Goal: Task Accomplishment & Management: Complete application form

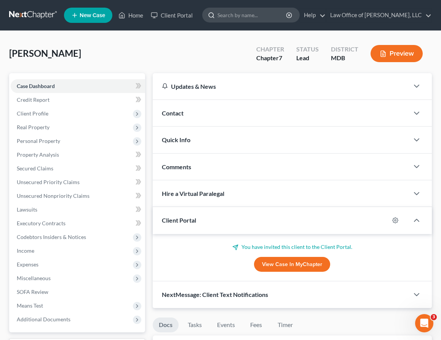
click at [259, 19] on input "search" at bounding box center [252, 15] width 70 height 14
type input "[PERSON_NAME]"
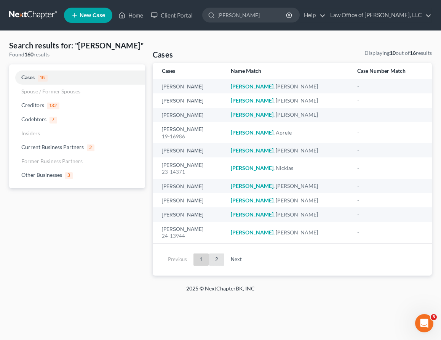
click at [218, 260] on link "2" at bounding box center [216, 259] width 15 height 12
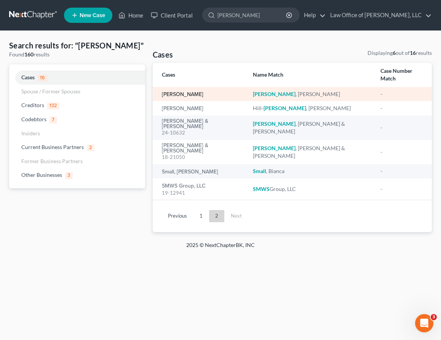
click at [178, 92] on link "[PERSON_NAME]" at bounding box center [183, 94] width 42 height 5
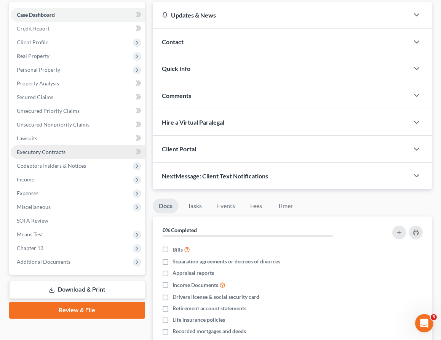
scroll to position [103, 0]
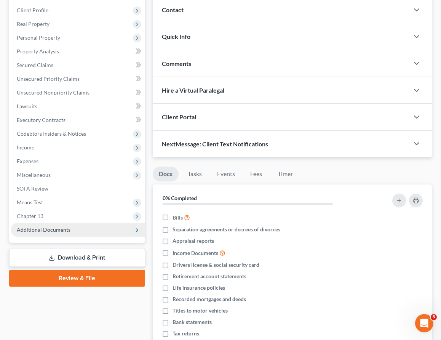
click at [87, 225] on span "Additional Documents" at bounding box center [78, 230] width 134 height 14
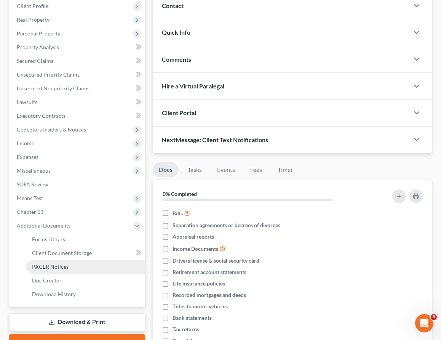
click at [75, 261] on link "PACER Notices" at bounding box center [85, 267] width 119 height 14
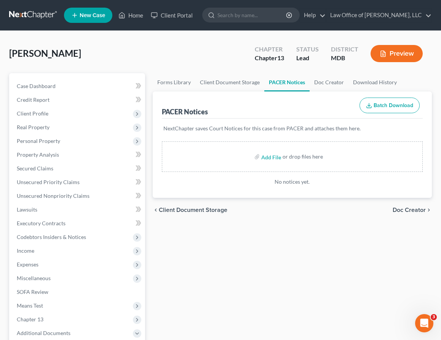
click at [192, 209] on span "Client Document Storage" at bounding box center [193, 210] width 69 height 6
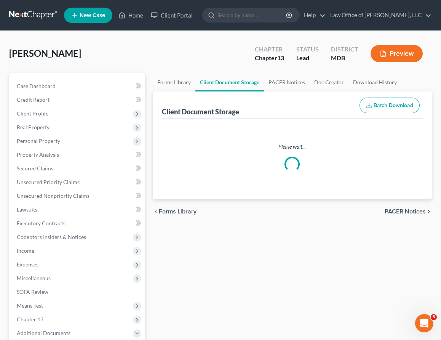
select select "14"
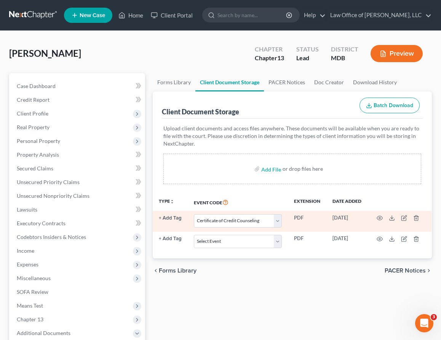
scroll to position [0, 69]
click at [413, 219] on td at bounding box center [399, 221] width 64 height 21
click at [421, 216] on td at bounding box center [399, 221] width 64 height 21
click at [416, 215] on icon "button" at bounding box center [416, 218] width 6 height 6
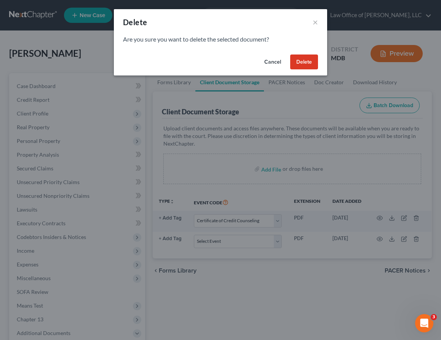
click at [304, 65] on button "Delete" at bounding box center [304, 61] width 28 height 15
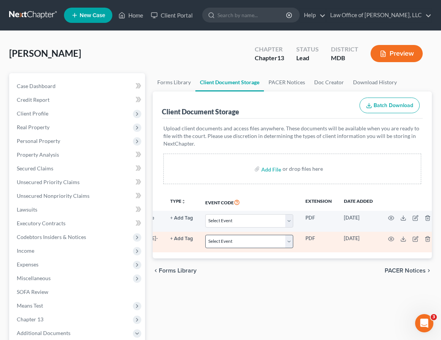
scroll to position [0, 0]
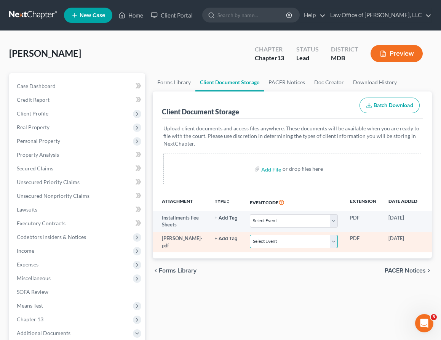
click at [280, 239] on select "Select Event Affidavit Affidavit of Adequate Protection and Lease Payments Affi…" at bounding box center [294, 241] width 88 height 13
select select "14"
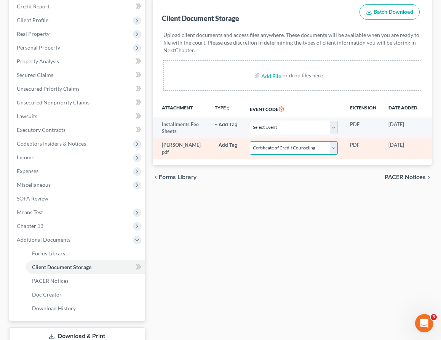
scroll to position [147, 0]
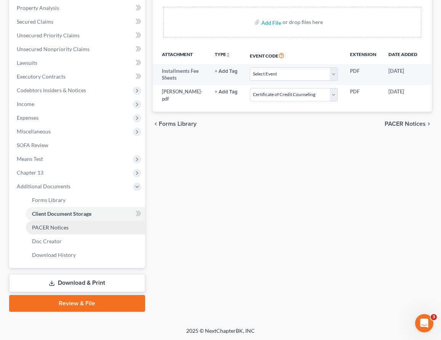
click at [67, 228] on span "PACER Notices" at bounding box center [50, 227] width 37 height 6
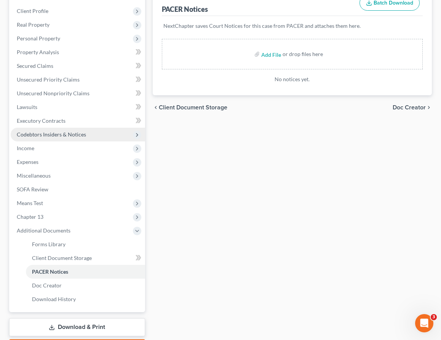
scroll to position [147, 0]
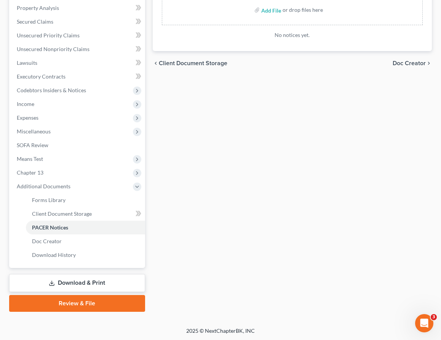
click at [59, 281] on link "Download & Print" at bounding box center [77, 283] width 136 height 18
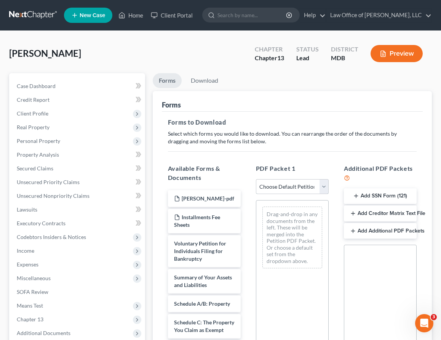
click at [315, 183] on select "Choose Default Petition PDF Packet Complete Bankruptcy Petition (all forms and …" at bounding box center [292, 186] width 73 height 15
select select "1"
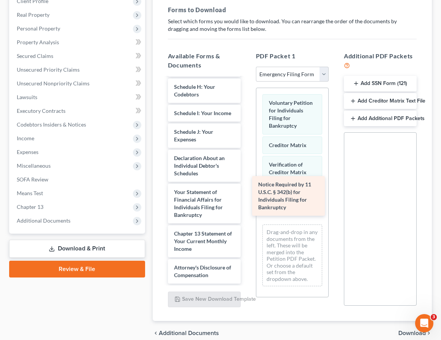
scroll to position [225, 0]
drag, startPoint x: 198, startPoint y: 242, endPoint x: 284, endPoint y: 200, distance: 95.9
click at [247, 200] on div "Notice Required by 11 U.S.C. § 342(b) for Individuals Filing for Bankruptcy [PE…" at bounding box center [204, 72] width 85 height 423
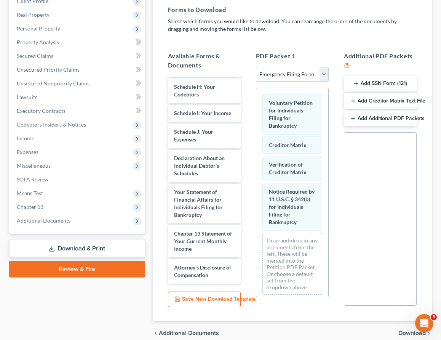
click at [398, 89] on button "Add SSN Form (121)" at bounding box center [380, 84] width 73 height 16
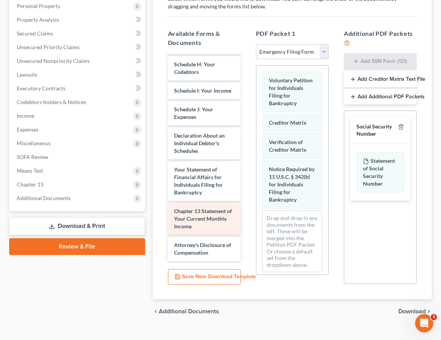
scroll to position [135, 0]
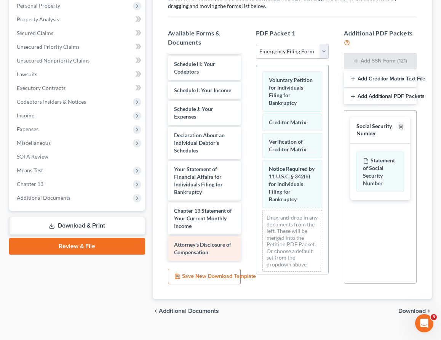
click at [210, 257] on div "Attorney's Disclosure of Compensation" at bounding box center [204, 248] width 73 height 24
click at [407, 309] on span "Download" at bounding box center [411, 311] width 27 height 6
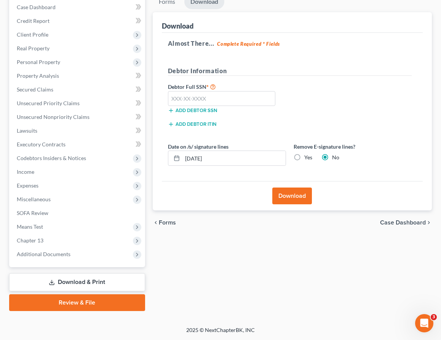
scroll to position [78, 0]
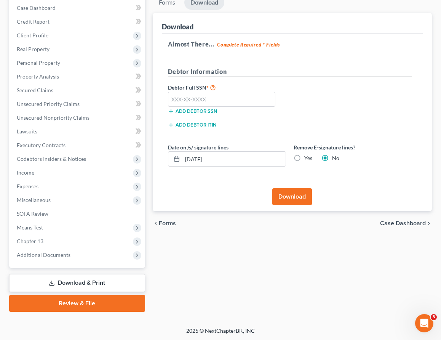
click at [165, 224] on span "Forms" at bounding box center [167, 223] width 17 height 6
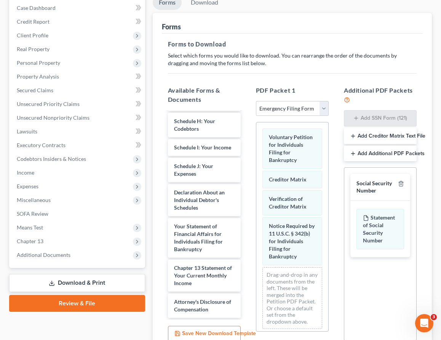
click at [388, 154] on button "Add Additional PDF Packets" at bounding box center [380, 153] width 73 height 16
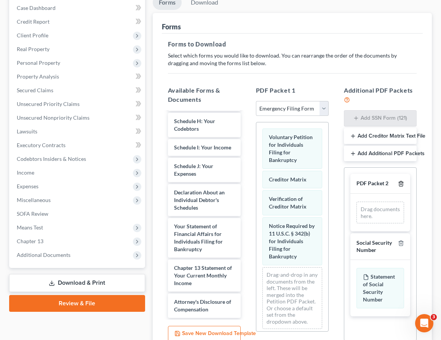
click at [401, 181] on icon "button" at bounding box center [400, 183] width 3 height 5
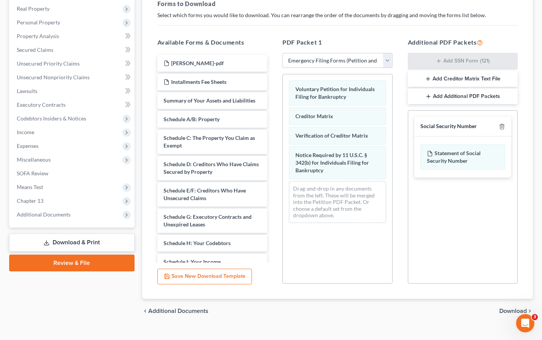
scroll to position [117, 0]
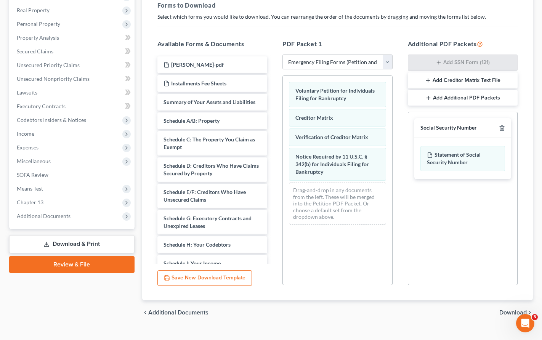
click at [441, 97] on button "Add Additional PDF Packets" at bounding box center [462, 98] width 110 height 16
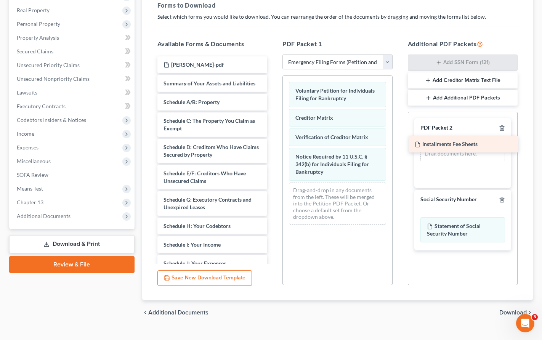
drag, startPoint x: 207, startPoint y: 84, endPoint x: 460, endPoint y: 149, distance: 260.8
click at [273, 149] on div "Installments Fee Sheets [PERSON_NAME]-pdf Installments Fee Sheets Summary of Yo…" at bounding box center [212, 212] width 122 height 313
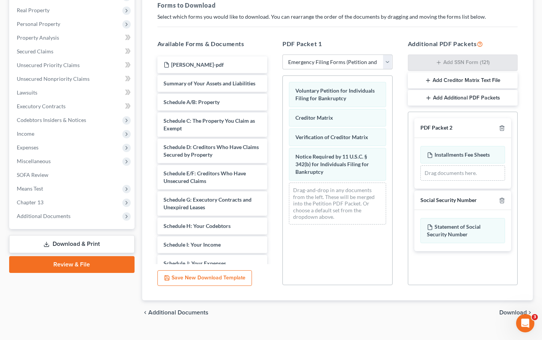
click at [441, 125] on div "PDF Packet 2" at bounding box center [436, 127] width 32 height 7
click at [441, 99] on button "Add Additional PDF Packets" at bounding box center [462, 98] width 110 height 16
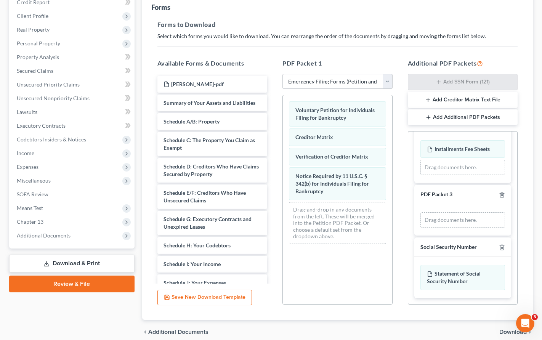
scroll to position [97, 0]
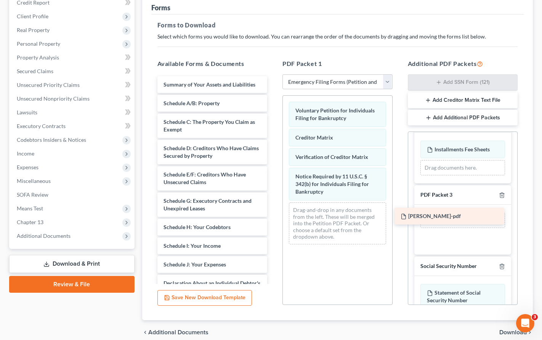
drag, startPoint x: 222, startPoint y: 79, endPoint x: 459, endPoint y: 211, distance: 271.1
click at [273, 211] on div "[PERSON_NAME]-pdf [PERSON_NAME]-pdf Summary of Your Assets and Liabilities Sche…" at bounding box center [212, 223] width 122 height 294
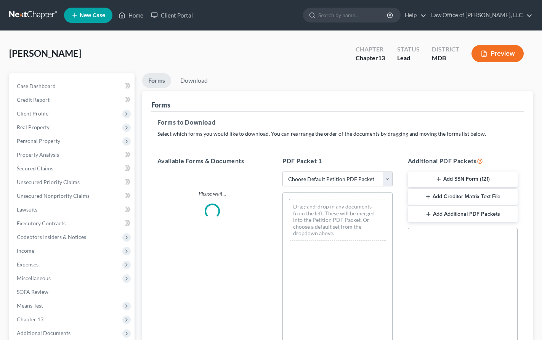
scroll to position [97, 0]
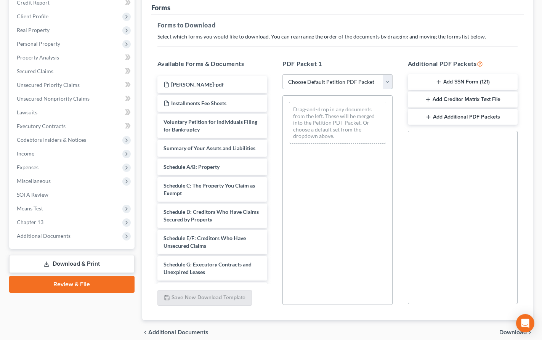
click at [361, 84] on select "Choose Default Petition PDF Packet Complete Bankruptcy Petition (all forms and …" at bounding box center [337, 81] width 110 height 15
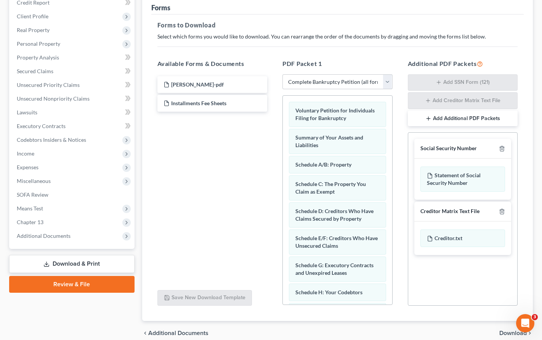
click at [465, 121] on button "Add Additional PDF Packets" at bounding box center [462, 118] width 110 height 16
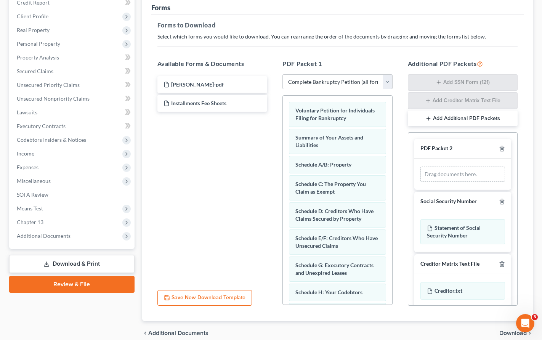
click at [439, 144] on div "PDF Packet 2" at bounding box center [462, 149] width 97 height 20
click at [438, 149] on div "PDF Packet 2" at bounding box center [436, 148] width 32 height 7
click at [385, 80] on select "Choose Default Petition PDF Packet Complete Bankruptcy Petition (all forms and …" at bounding box center [337, 81] width 110 height 15
select select "1"
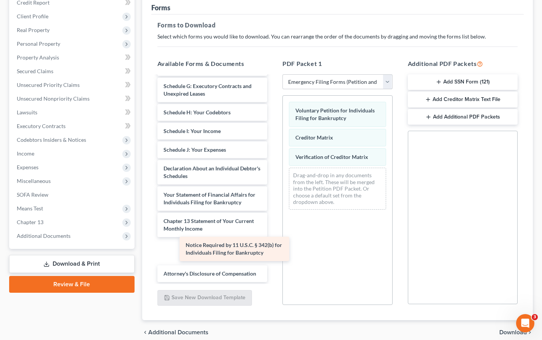
scroll to position [126, 0]
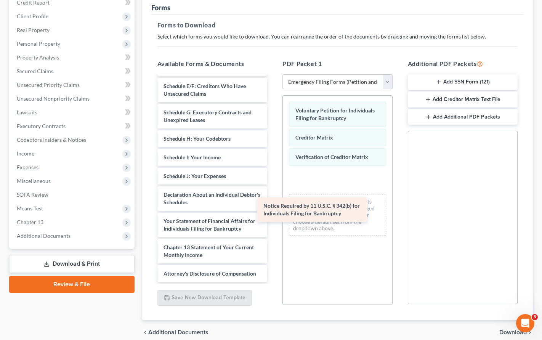
drag, startPoint x: 212, startPoint y: 252, endPoint x: 323, endPoint y: 205, distance: 120.0
click at [273, 205] on div "Notice Required by 11 U.S.C. § 342(b) for Individuals Filing for Bankruptcy [PE…" at bounding box center [212, 115] width 122 height 331
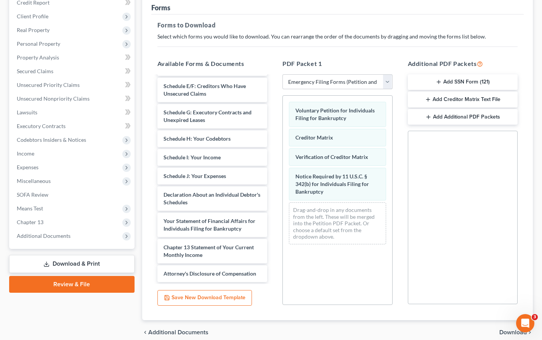
click at [458, 81] on button "Add SSN Form (121)" at bounding box center [462, 82] width 110 height 16
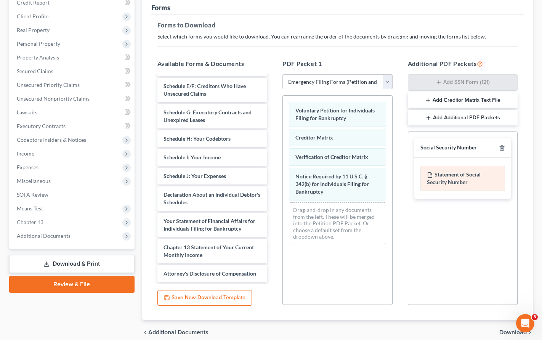
click at [443, 181] on div "Statement of Social Security Number" at bounding box center [462, 178] width 85 height 25
drag, startPoint x: 472, startPoint y: 180, endPoint x: 476, endPoint y: 182, distance: 4.8
click at [476, 182] on div "Statement of Social Security Number" at bounding box center [462, 178] width 85 height 25
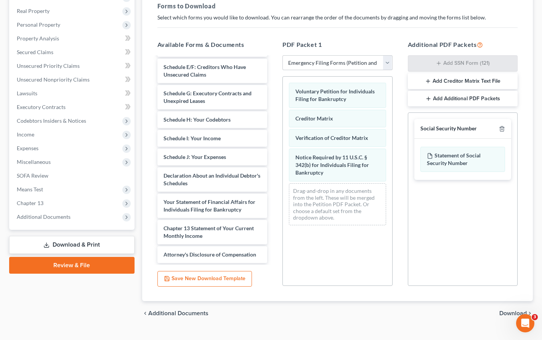
scroll to position [108, 0]
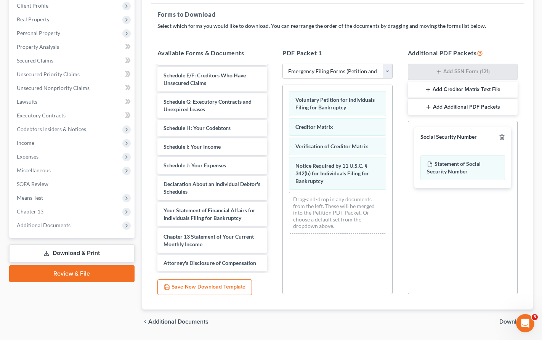
click at [465, 105] on button "Add Additional PDF Packets" at bounding box center [462, 107] width 110 height 16
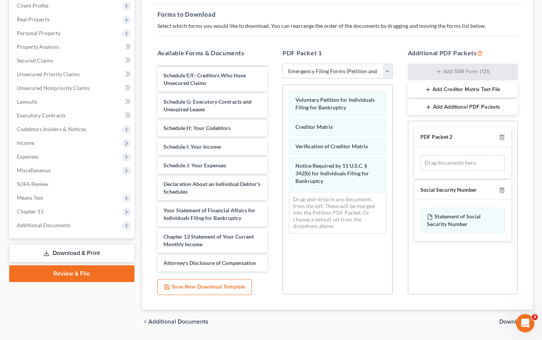
click at [465, 105] on button "Add Additional PDF Packets" at bounding box center [462, 107] width 110 height 16
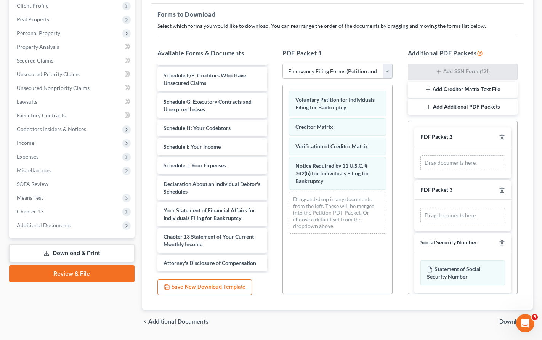
click at [42, 275] on link "Review & File" at bounding box center [71, 273] width 125 height 17
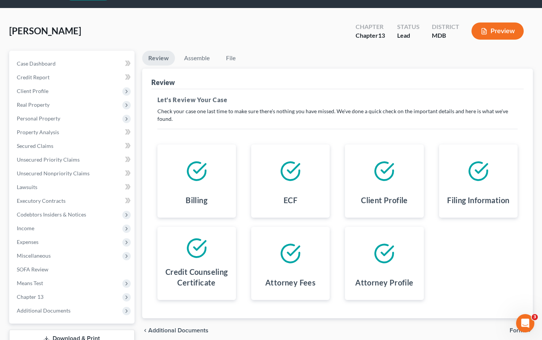
scroll to position [78, 0]
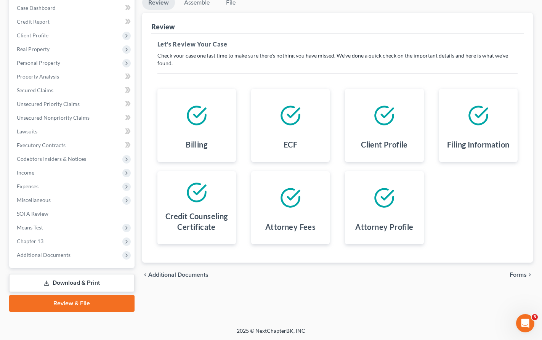
click at [516, 273] on span "Forms" at bounding box center [517, 275] width 17 height 6
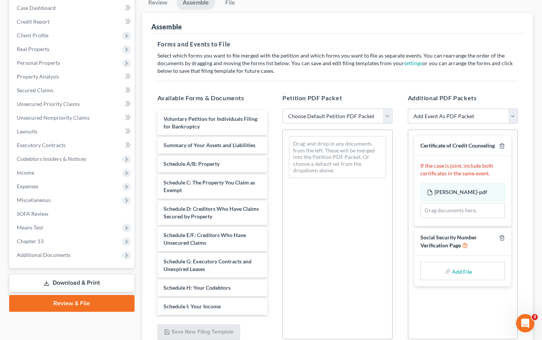
click at [385, 112] on select "Choose Default Petition PDF Packet Emergency Filing (Voluntary Petition and Cre…" at bounding box center [337, 116] width 110 height 15
select select "0"
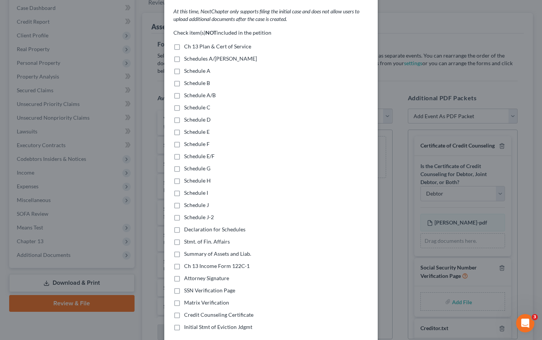
scroll to position [88, 0]
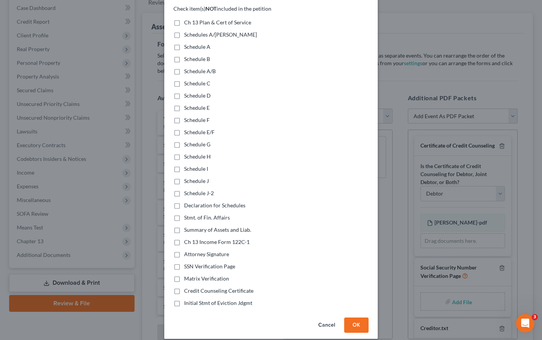
click at [184, 238] on label "Ch 13 Income Form 122C-1" at bounding box center [217, 242] width 66 height 8
click at [187, 238] on input "Ch 13 Income Form 122C-1" at bounding box center [189, 240] width 5 height 5
checkbox input "true"
click at [184, 226] on label "Summary of Assets and Liab." at bounding box center [217, 230] width 67 height 8
click at [187, 226] on input "Summary of Assets and Liab." at bounding box center [189, 228] width 5 height 5
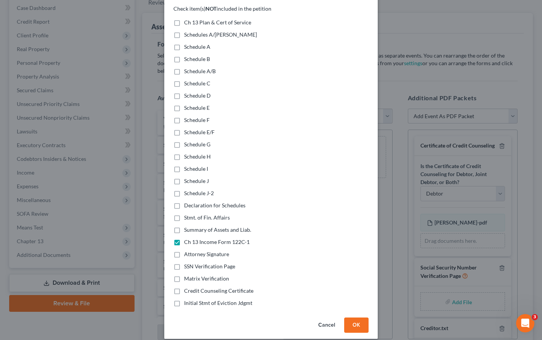
checkbox input "true"
click at [184, 214] on label "Stmt. of Fin. Affairs" at bounding box center [207, 218] width 46 height 8
click at [187, 214] on input "Stmt. of Fin. Affairs" at bounding box center [189, 216] width 5 height 5
checkbox input "true"
click at [184, 201] on label "Declaration for Schedules" at bounding box center [214, 205] width 61 height 8
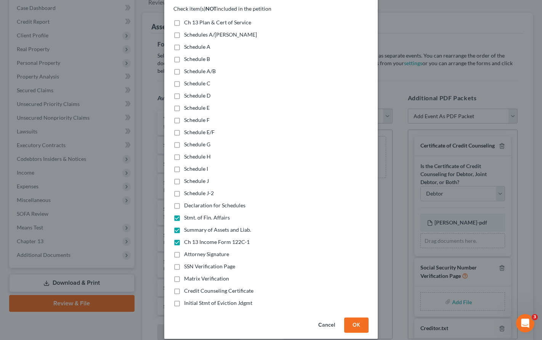
click at [187, 201] on input "Declaration for Schedules" at bounding box center [189, 203] width 5 height 5
checkbox input "true"
click at [184, 31] on label "Schedules A/B-J" at bounding box center [220, 35] width 73 height 8
click at [187, 31] on input "Schedules A/B-J" at bounding box center [189, 33] width 5 height 5
checkbox input "true"
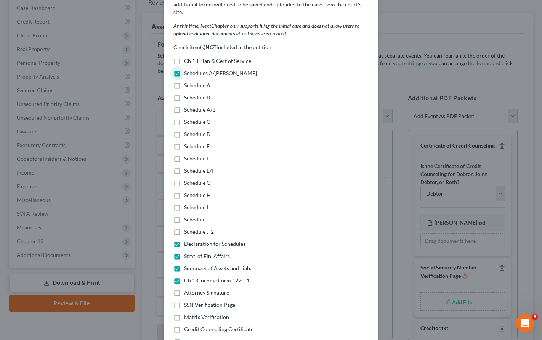
scroll to position [39, 0]
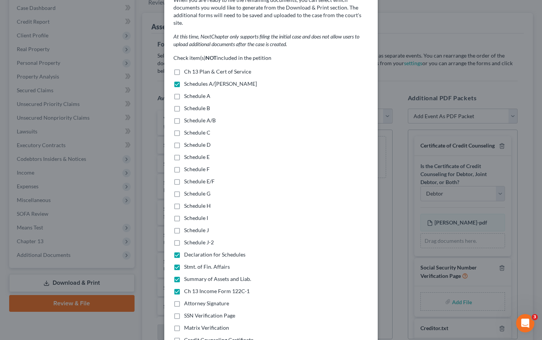
click at [184, 68] on label "Ch 13 Plan & Cert of Service" at bounding box center [217, 72] width 67 height 8
click at [187, 68] on input "Ch 13 Plan & Cert of Service" at bounding box center [189, 70] width 5 height 5
checkbox input "true"
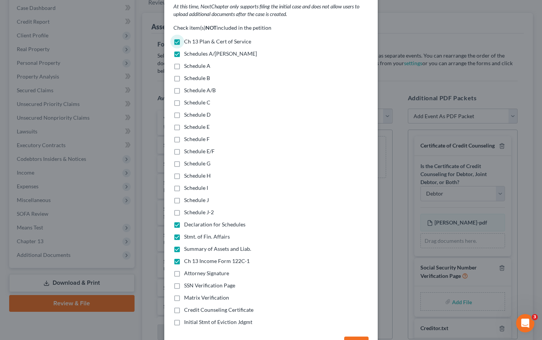
scroll to position [88, 0]
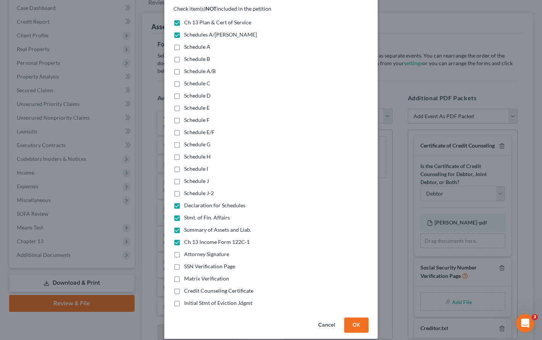
click at [352, 317] on button "OK" at bounding box center [356, 324] width 24 height 15
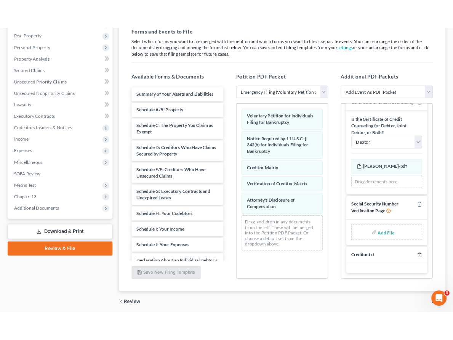
scroll to position [145, 0]
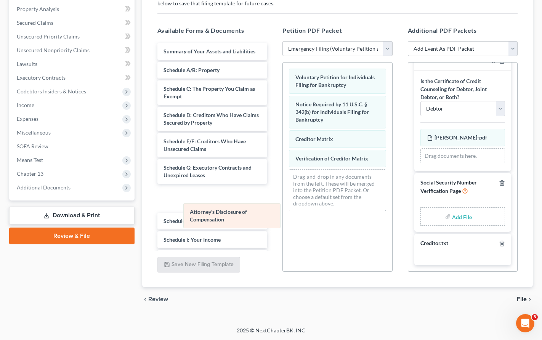
drag, startPoint x: 327, startPoint y: 176, endPoint x: 220, endPoint y: 212, distance: 112.5
click at [283, 212] on div "Attorney's Disclosure of Compensation Voluntary Petition for Individuals Filing…" at bounding box center [337, 139] width 109 height 155
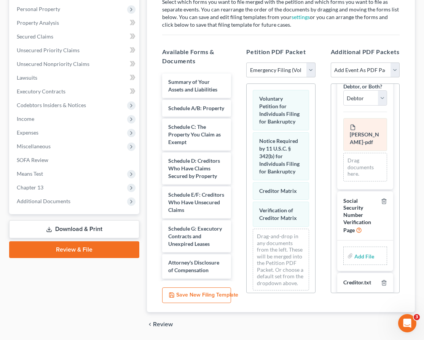
scroll to position [105, 0]
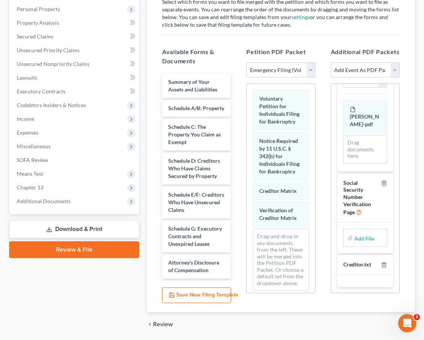
type input "C:\fakepath\SSV.pdf"
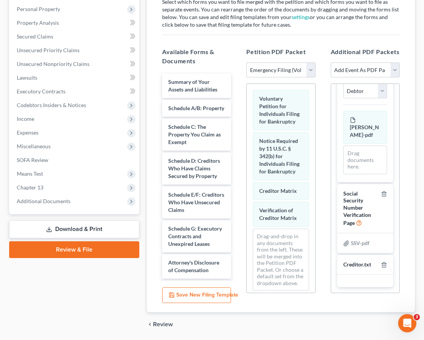
click at [384, 62] on select "Add Event As PDF Packet Affidavit Affidavit of Adequate Protection and Lease Pa…" at bounding box center [365, 69] width 69 height 15
select select "47"
select select
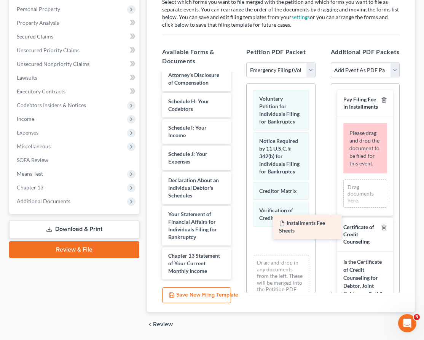
scroll to position [180, 0]
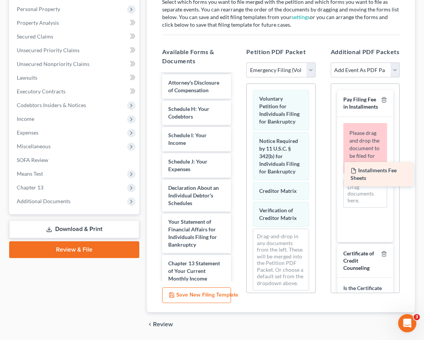
drag, startPoint x: 184, startPoint y: 249, endPoint x: 362, endPoint y: 176, distance: 191.9
click at [237, 176] on div "Installments Fee Sheets Summary of Your Assets and Liabilities Schedule A/B: Pr…" at bounding box center [196, 90] width 81 height 393
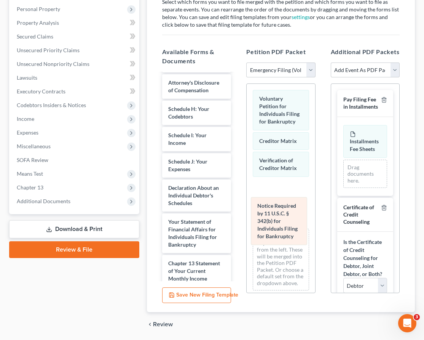
drag, startPoint x: 276, startPoint y: 142, endPoint x: 274, endPoint y: 220, distance: 78.1
click at [274, 221] on div "Notice Required by 11 U.S.C. § 342(b) for Individuals Filing for Bankruptcy Vol…" at bounding box center [281, 190] width 68 height 213
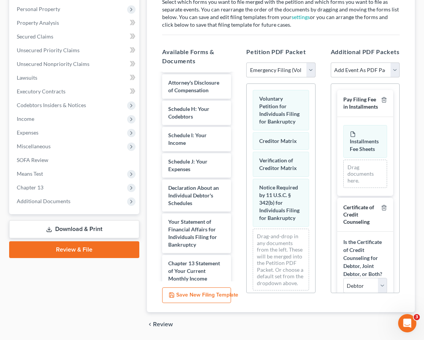
click at [400, 321] on span "File" at bounding box center [404, 324] width 10 height 6
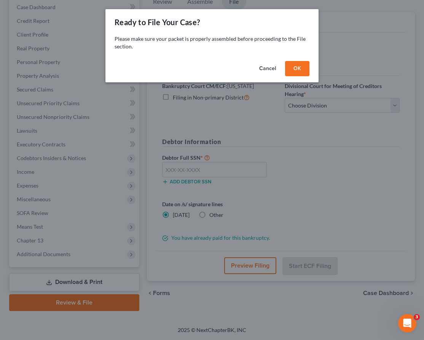
scroll to position [78, 0]
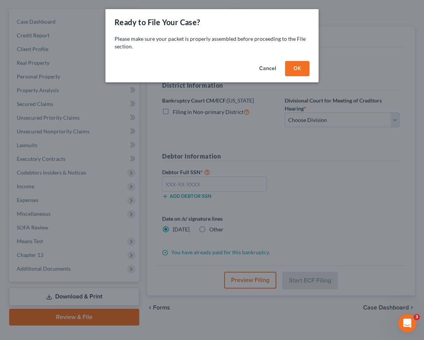
click at [296, 64] on button "OK" at bounding box center [297, 68] width 24 height 15
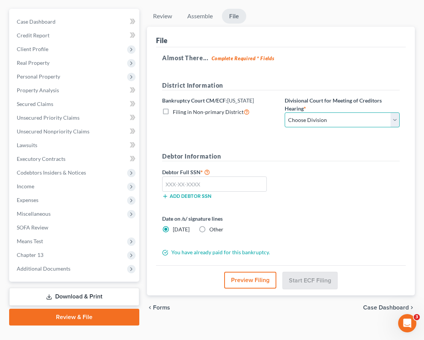
click at [305, 112] on select "Choose Division Baltimore Greenbelt" at bounding box center [342, 119] width 115 height 15
select select "1"
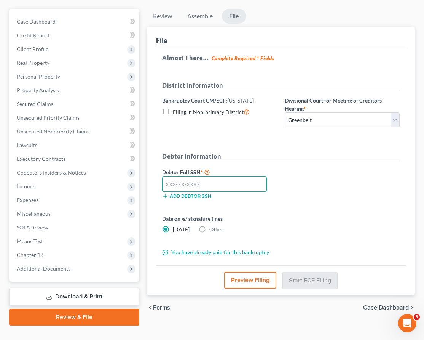
click at [187, 176] on input "text" at bounding box center [214, 183] width 105 height 15
type input "214-88-3797"
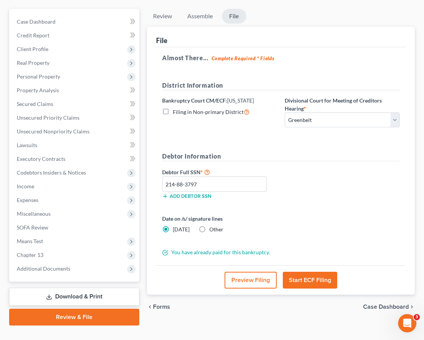
click at [295, 272] on button "Start ECF Filing" at bounding box center [310, 280] width 54 height 17
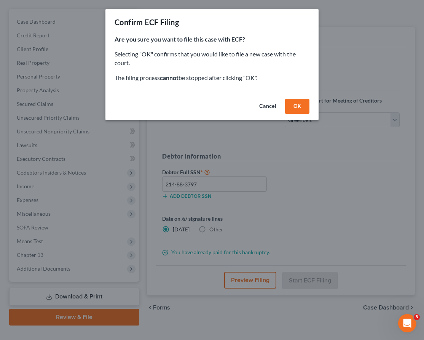
click at [292, 104] on button "OK" at bounding box center [297, 106] width 24 height 15
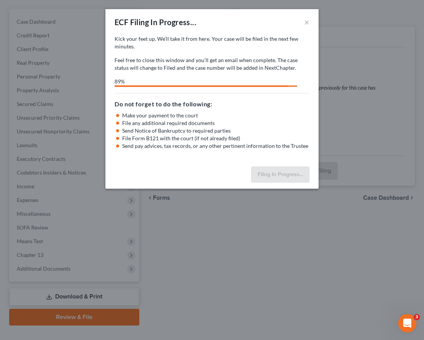
select select "1"
